Goal: Task Accomplishment & Management: Complete application form

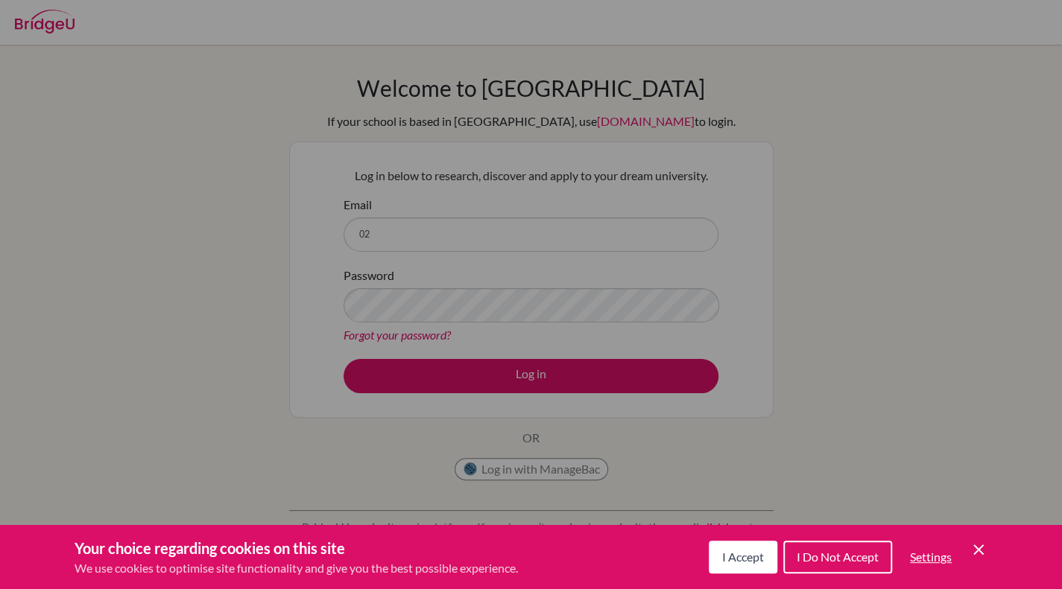
click at [798, 561] on span "I Do Not Accept" at bounding box center [837, 557] width 82 height 14
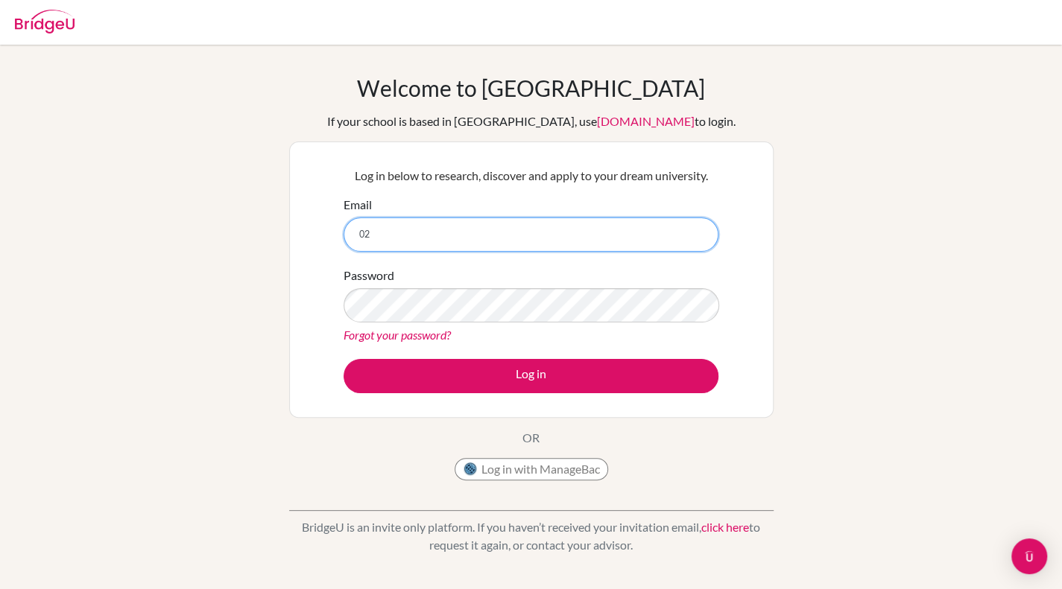
click at [408, 250] on input "02" at bounding box center [530, 235] width 375 height 34
type input "[EMAIL_ADDRESS][DOMAIN_NAME]"
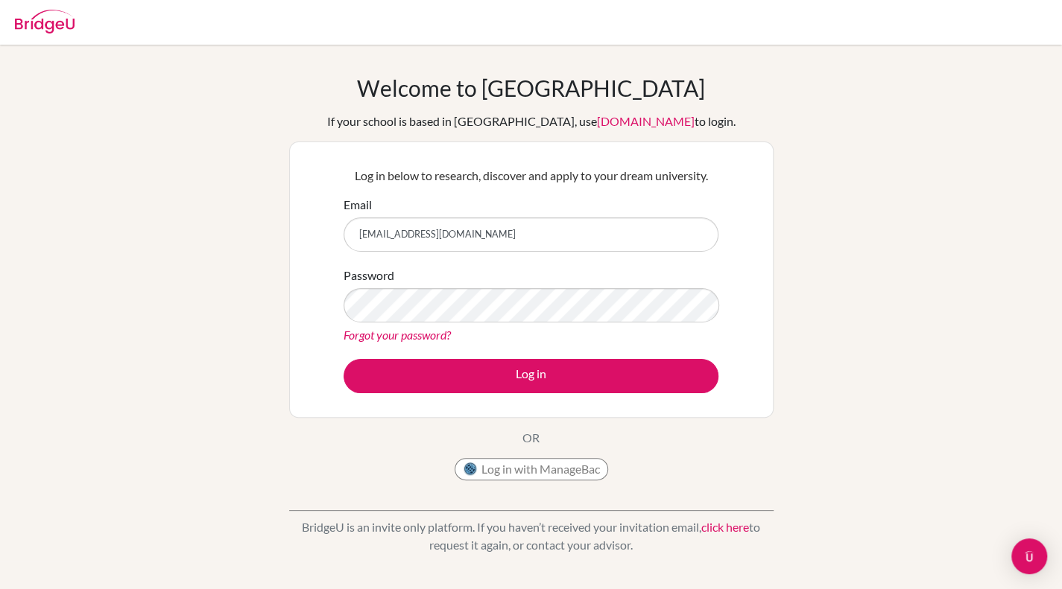
click at [484, 329] on div "Forgot your password?" at bounding box center [530, 335] width 375 height 18
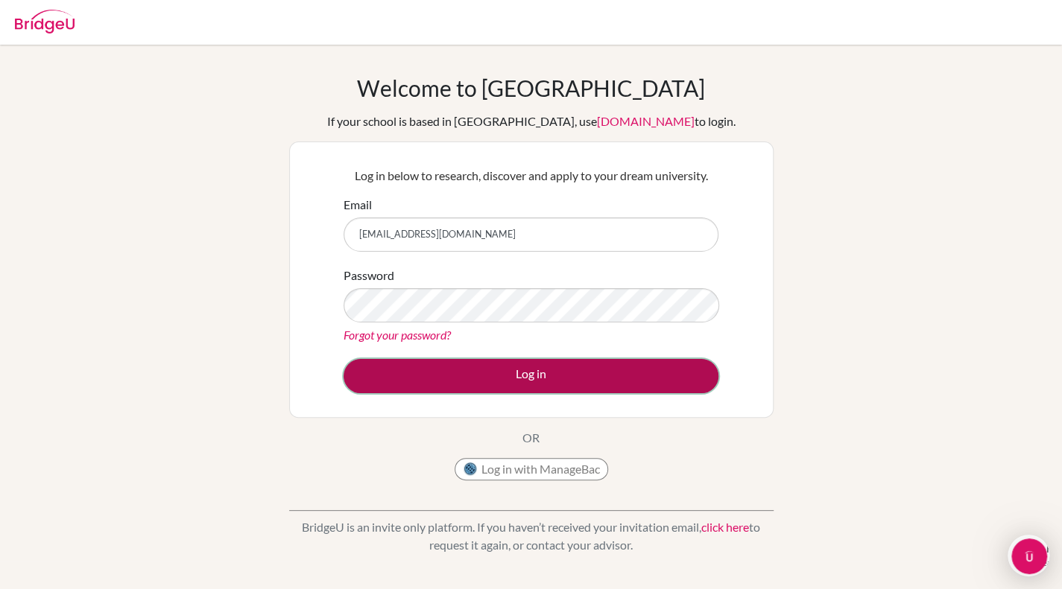
click at [527, 359] on button "Log in" at bounding box center [530, 376] width 375 height 34
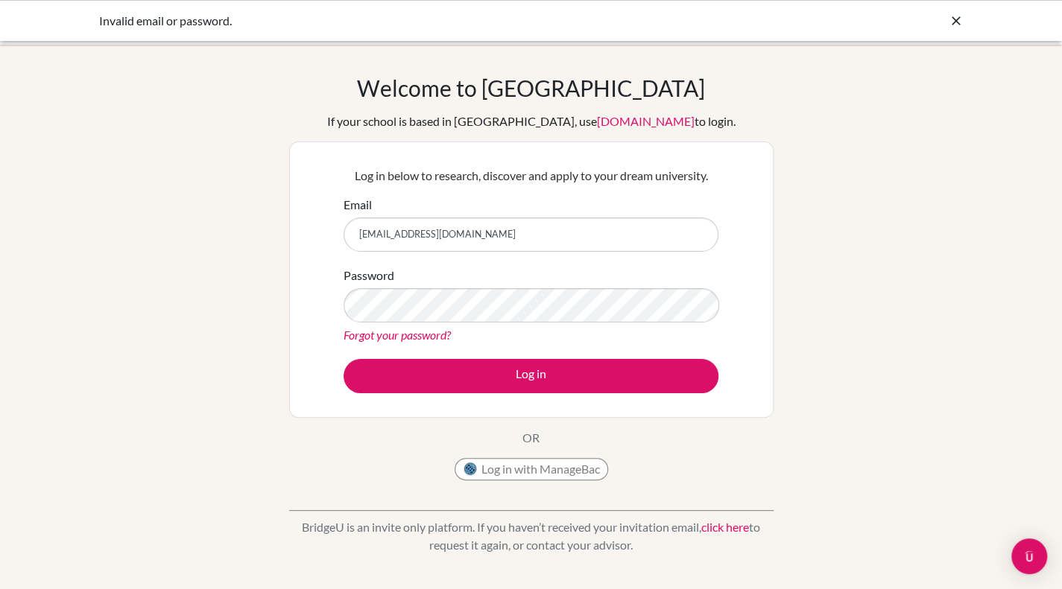
click at [514, 284] on div "Password Forgot your password?" at bounding box center [530, 305] width 375 height 77
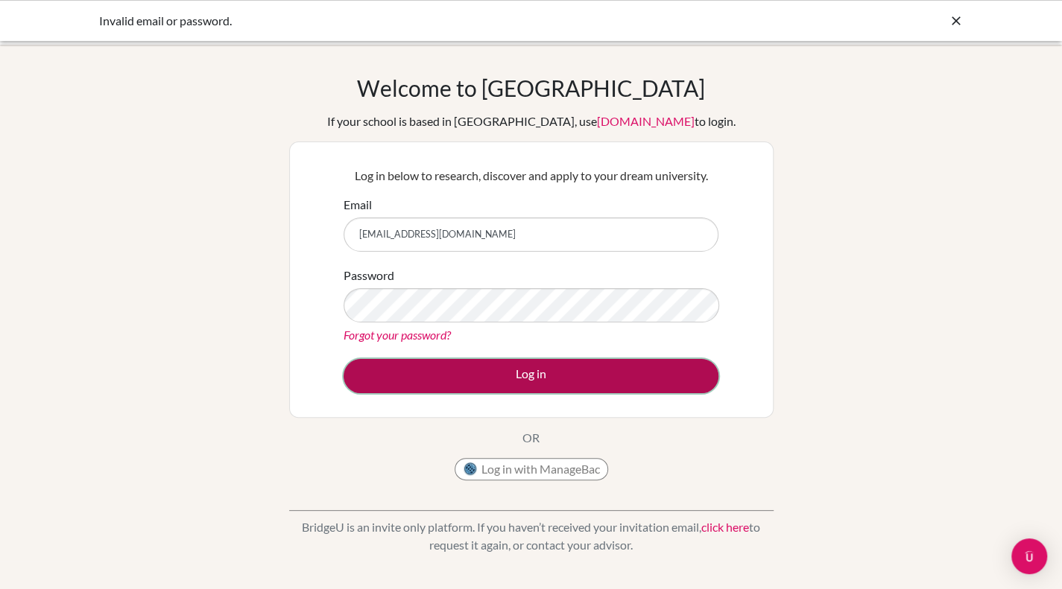
click at [636, 373] on button "Log in" at bounding box center [530, 376] width 375 height 34
